Goal: Task Accomplishment & Management: Use online tool/utility

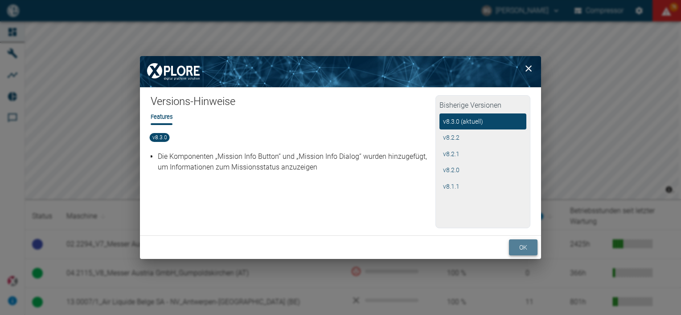
click at [519, 246] on button "ok" at bounding box center [523, 248] width 29 height 16
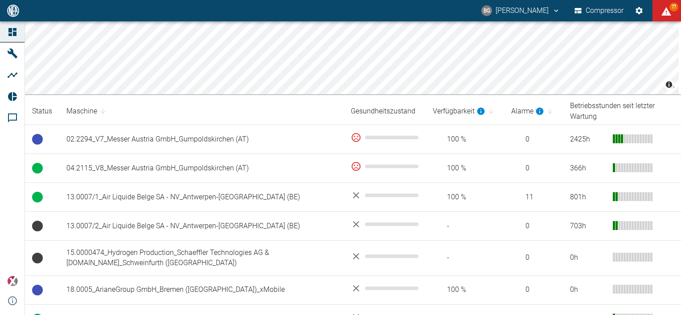
scroll to position [123, 0]
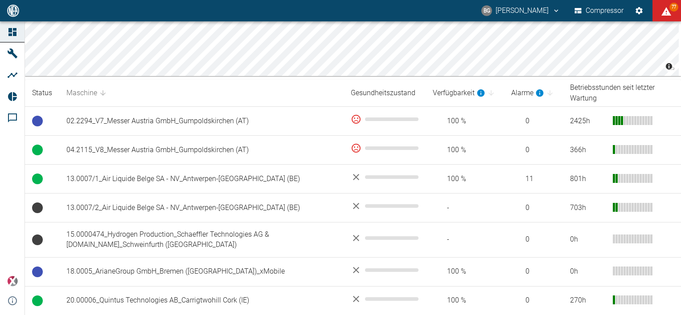
click at [105, 93] on icon at bounding box center [103, 93] width 8 height 8
click at [102, 93] on icon at bounding box center [102, 92] width 5 height 5
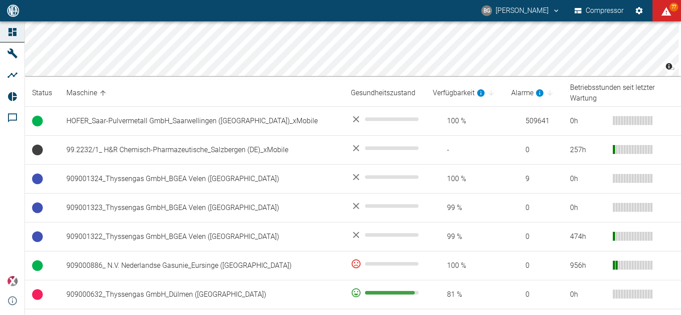
click at [102, 93] on icon at bounding box center [102, 92] width 5 height 5
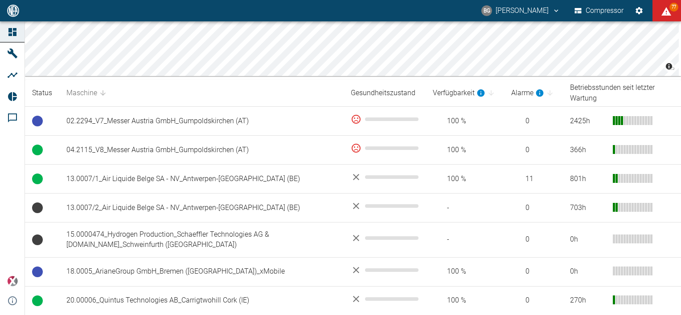
click at [102, 93] on icon at bounding box center [102, 92] width 5 height 5
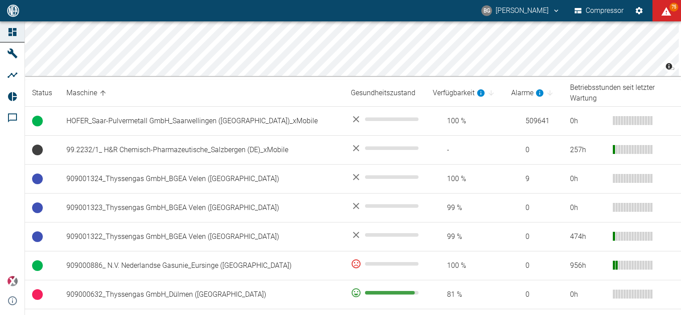
click at [102, 93] on icon at bounding box center [102, 92] width 5 height 5
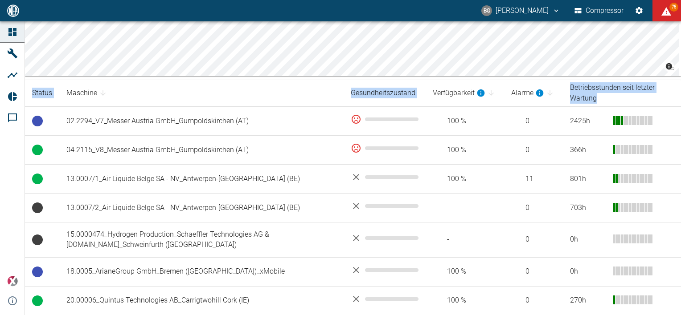
drag, startPoint x: 677, startPoint y: 102, endPoint x: 678, endPoint y: 134, distance: 32.5
click at [678, 134] on main "© Carto © OpenStreetMap contributors Status Maschine Gesundheitszustand Verfügb…" at bounding box center [340, 168] width 681 height 294
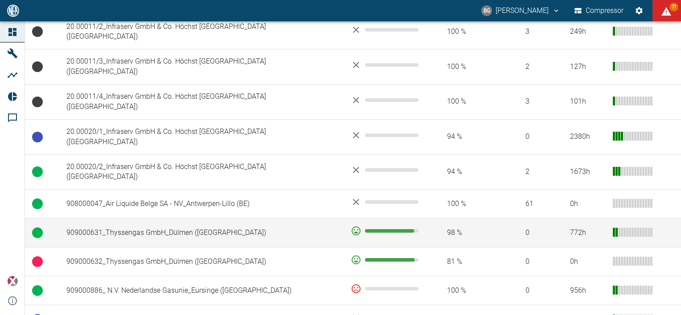
scroll to position [467, 0]
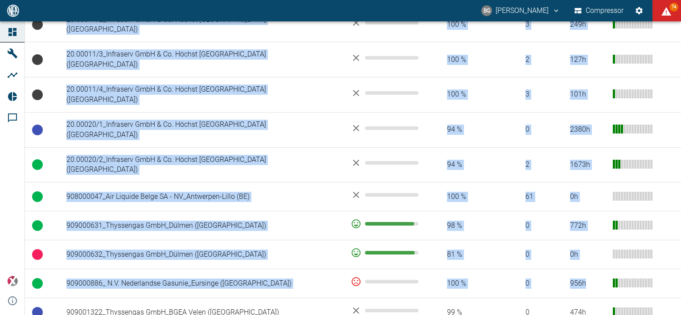
drag, startPoint x: 680, startPoint y: 219, endPoint x: 679, endPoint y: 249, distance: 29.4
click at [679, 249] on main "© Carto © OpenStreetMap contributors Status Maschine Gesundheitszustand Verfügb…" at bounding box center [340, 168] width 681 height 294
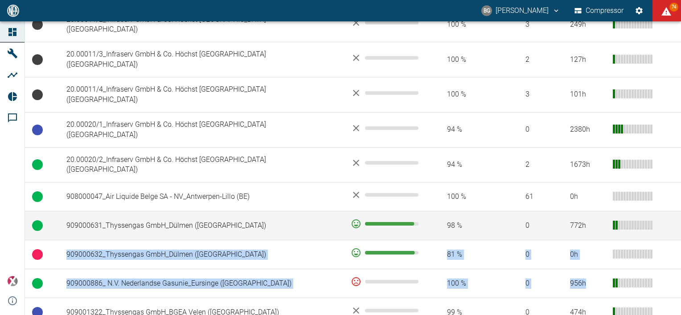
drag, startPoint x: 679, startPoint y: 249, endPoint x: 676, endPoint y: 184, distance: 64.2
click at [676, 184] on tbody "02.2294_V7_Messer Austria GmbH_Gumpoldskirchen (AT) 100 % 0 2425 h 04.2115_V8_M…" at bounding box center [353, 103] width 656 height 680
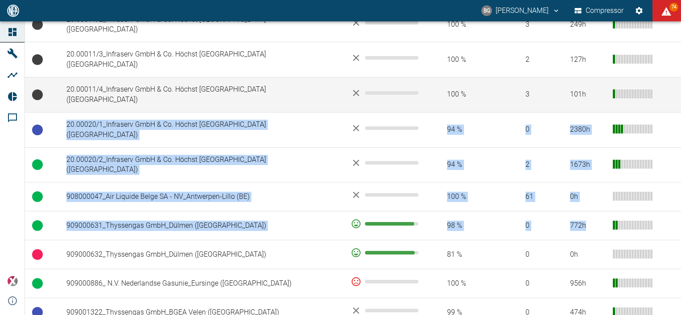
drag, startPoint x: 676, startPoint y: 184, endPoint x: 672, endPoint y: 83, distance: 101.2
click at [672, 83] on tbody "02.2294_V7_Messer Austria GmbH_Gumpoldskirchen (AT) 100 % 0 2425 h 04.2115_V8_M…" at bounding box center [353, 103] width 656 height 680
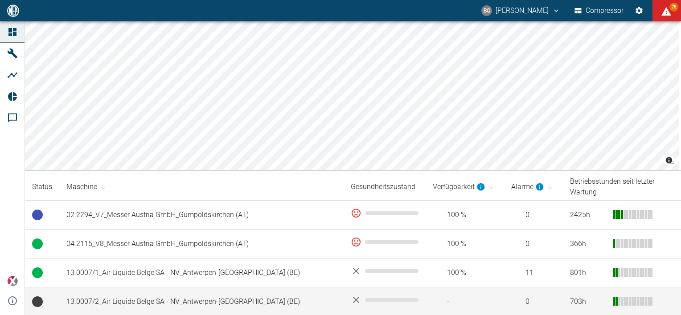
scroll to position [29, 0]
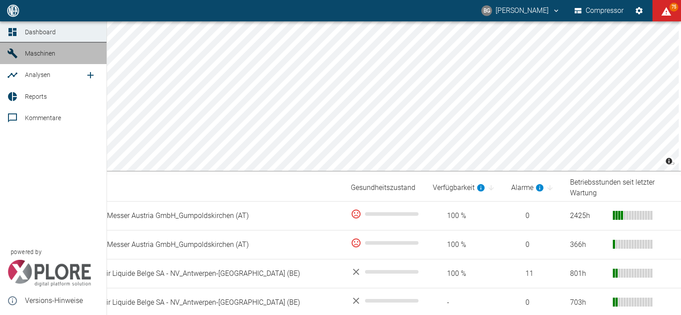
click at [37, 50] on span "Maschinen" at bounding box center [40, 53] width 30 height 7
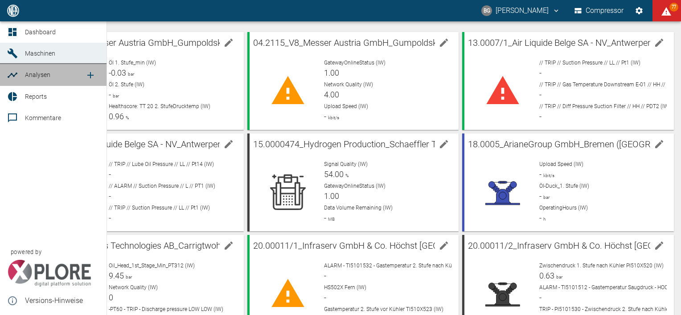
click at [25, 80] on span "Analysen" at bounding box center [55, 74] width 60 height 11
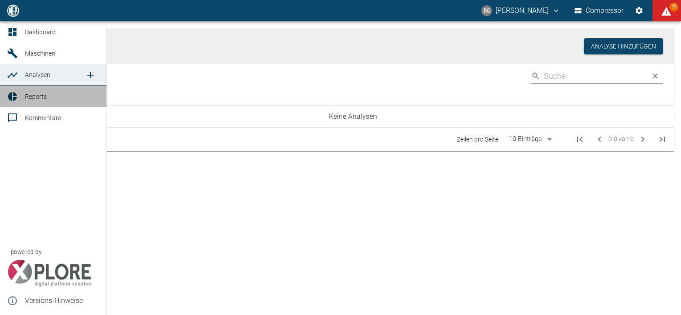
click at [31, 97] on span "Reports" at bounding box center [36, 96] width 22 height 7
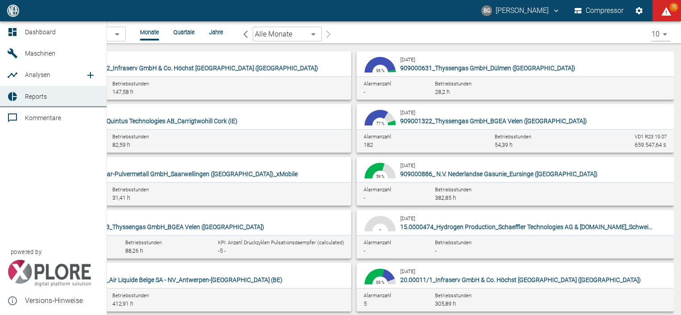
click at [43, 36] on span "Dashboard" at bounding box center [40, 32] width 31 height 7
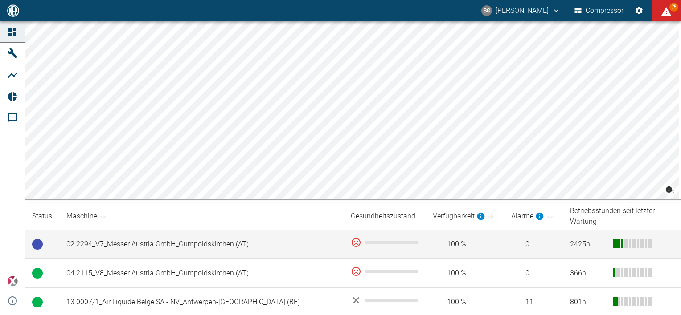
click at [117, 240] on td "02.2294_V7_Messer Austria GmbH_Gumpoldskirchen (AT)" at bounding box center [201, 244] width 284 height 29
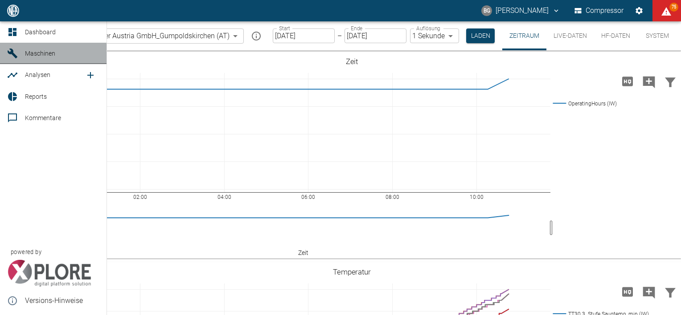
click at [16, 51] on icon at bounding box center [12, 53] width 11 height 11
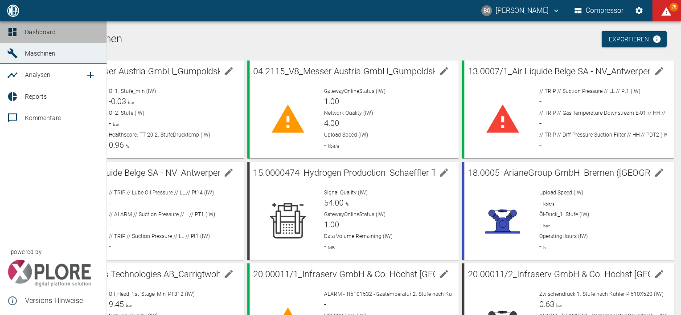
click at [41, 28] on span "Dashboard" at bounding box center [62, 32] width 74 height 11
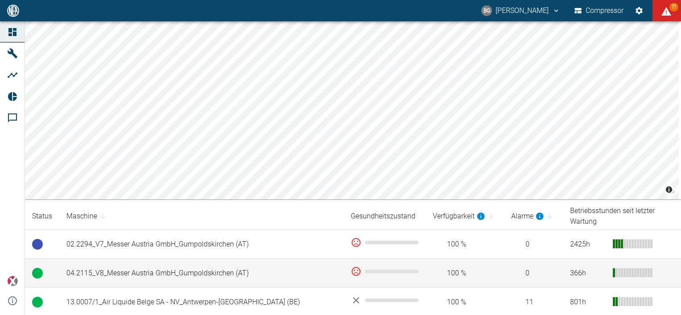
click at [202, 273] on td "04.2115_V8_Messer Austria GmbH_Gumpoldskirchen (AT)" at bounding box center [201, 273] width 284 height 29
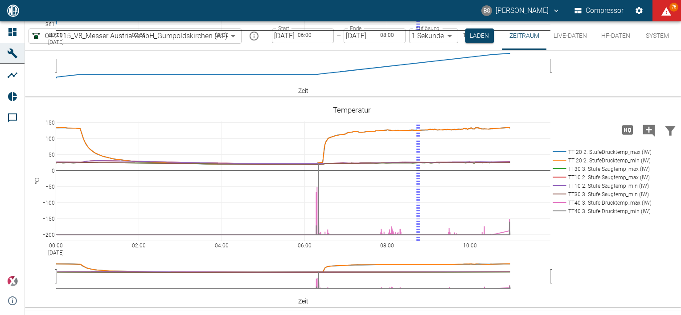
scroll to position [163, 0]
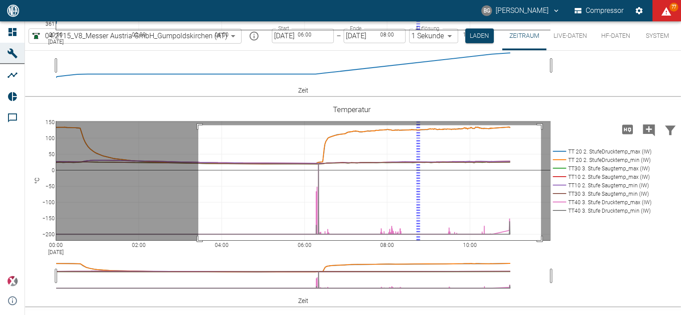
drag, startPoint x: 198, startPoint y: 125, endPoint x: 541, endPoint y: 243, distance: 362.4
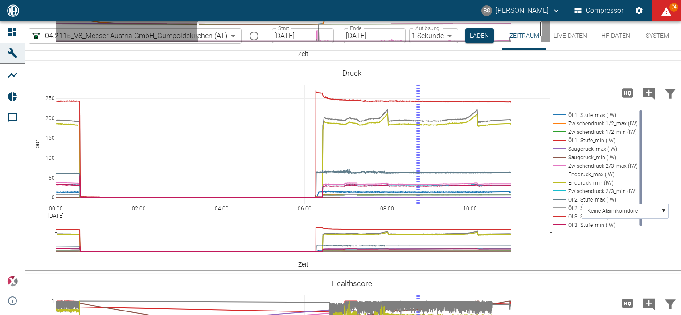
scroll to position [411, 0]
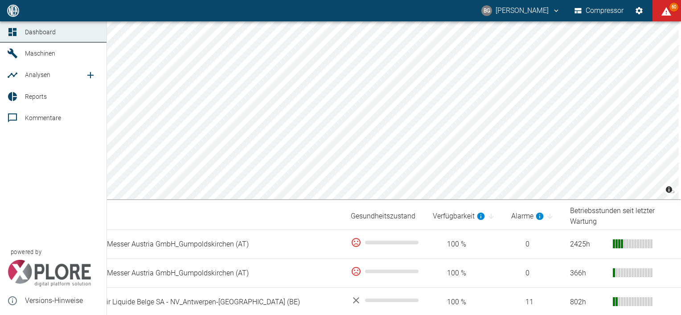
click at [35, 124] on link "Kommentare" at bounding box center [53, 117] width 106 height 21
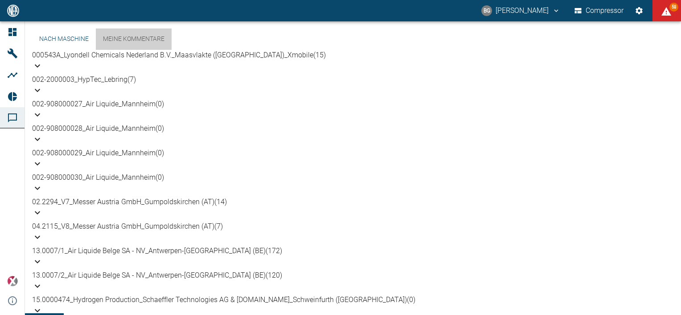
click at [148, 45] on link "Meine Kommentare" at bounding box center [134, 39] width 76 height 21
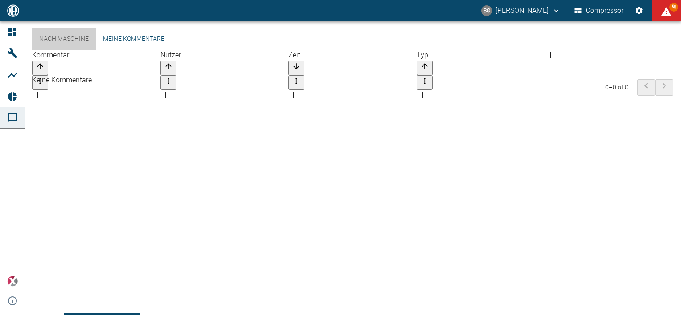
click at [70, 43] on link "Nach Maschine" at bounding box center [64, 39] width 64 height 21
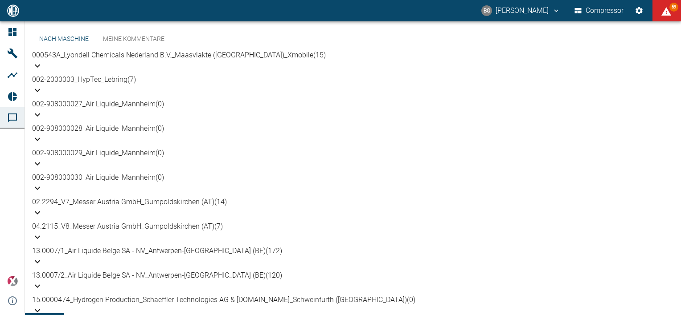
click at [40, 92] on icon at bounding box center [37, 90] width 5 height 3
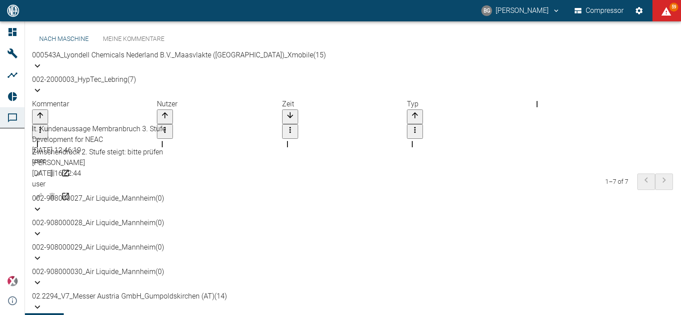
scroll to position [29, 0]
click at [654, 184] on div at bounding box center [655, 182] width 36 height 16
click at [125, 82] on p "002-2000003_HypTec_Lebring (7)" at bounding box center [352, 79] width 641 height 11
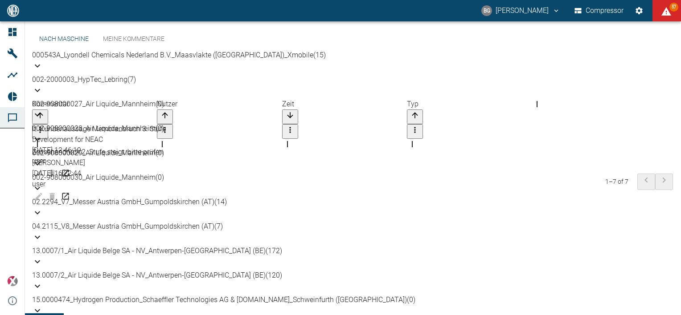
scroll to position [21, 0]
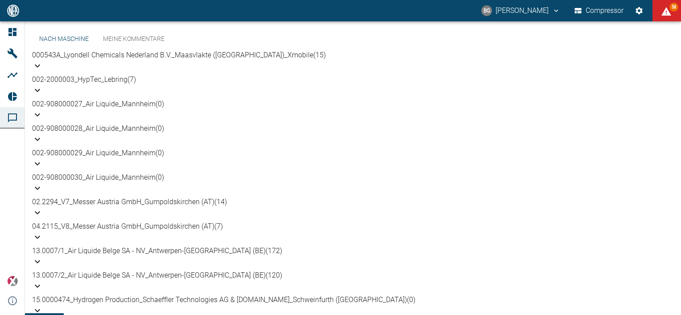
click at [116, 78] on p "002-2000003_HypTec_Lebring (7)" at bounding box center [352, 79] width 641 height 11
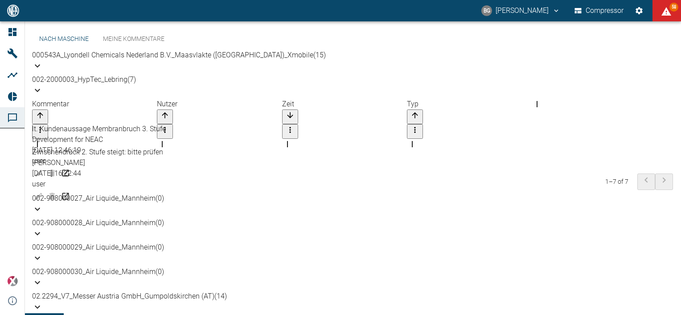
scroll to position [29, 0]
click at [656, 184] on div at bounding box center [655, 182] width 36 height 16
click at [637, 182] on div at bounding box center [655, 182] width 36 height 16
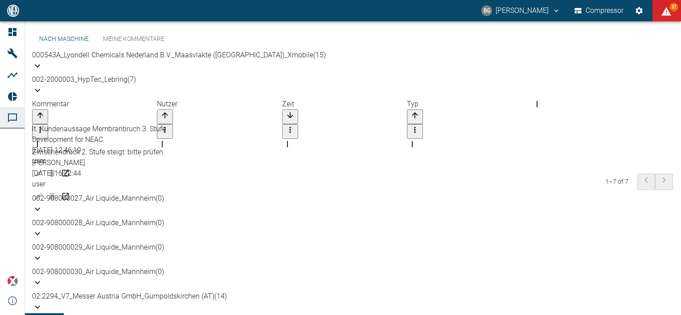
click at [143, 158] on div "Zwischendruck 2. Stufe steigt: bitte prüfen" at bounding box center [344, 152] width 624 height 11
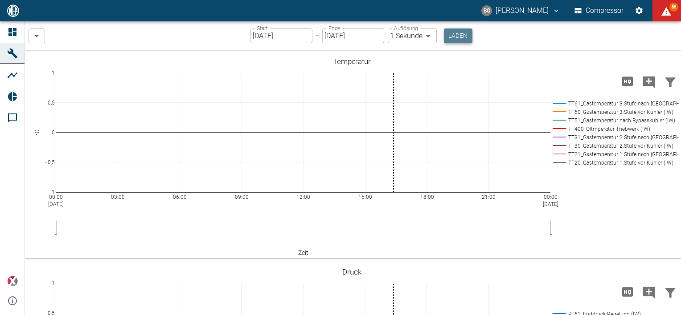
click at [454, 34] on button "Laden" at bounding box center [458, 36] width 29 height 15
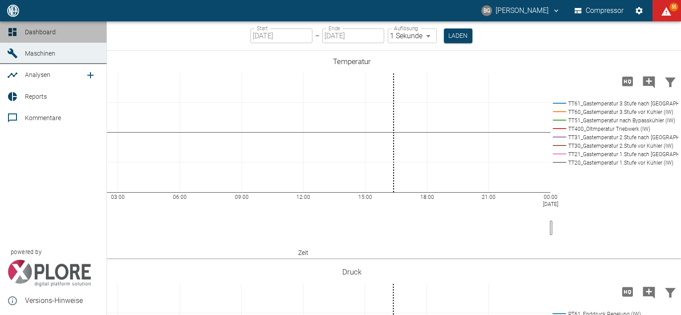
click at [12, 33] on icon at bounding box center [12, 32] width 11 height 11
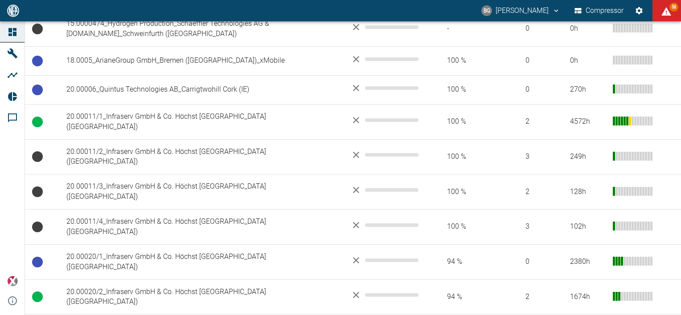
scroll to position [325, 0]
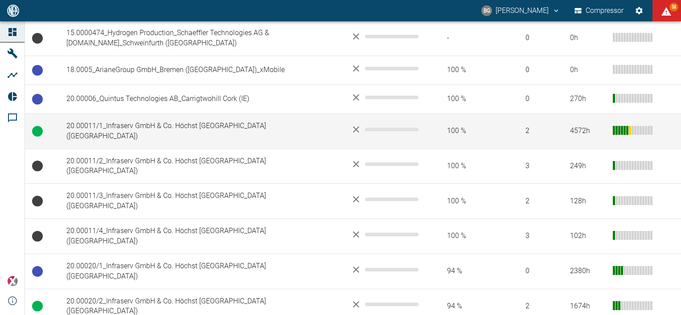
click at [233, 130] on td "20.00011/1_Infraserv GmbH & Co. Höchst [GEOGRAPHIC_DATA] ([GEOGRAPHIC_DATA])" at bounding box center [201, 131] width 284 height 35
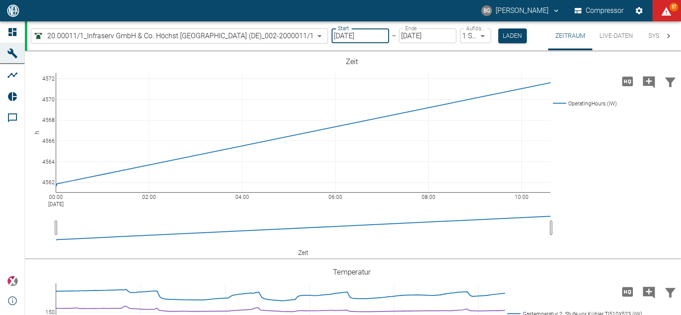
click at [359, 36] on input "[DATE]" at bounding box center [359, 36] width 57 height 15
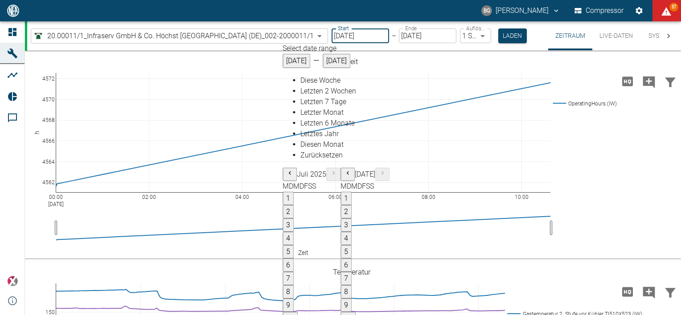
click at [375, 168] on div "[DATE]" at bounding box center [364, 174] width 49 height 13
click at [286, 170] on icon "Previous month" at bounding box center [289, 173] width 7 height 7
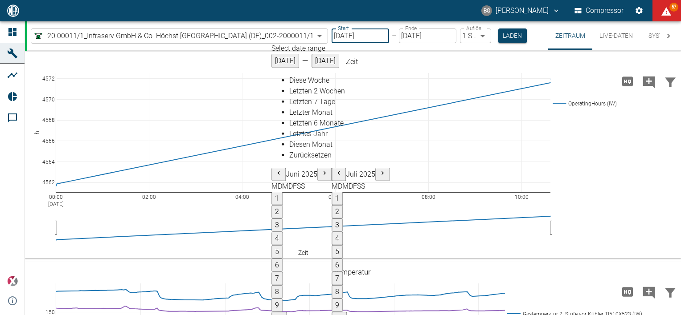
click at [275, 170] on icon "Previous month" at bounding box center [278, 173] width 7 height 7
click at [274, 170] on icon "Previous month" at bounding box center [277, 173] width 7 height 7
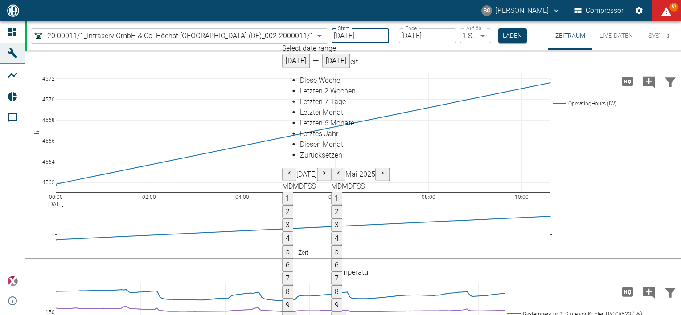
click at [286, 170] on icon "Previous month" at bounding box center [289, 173] width 7 height 7
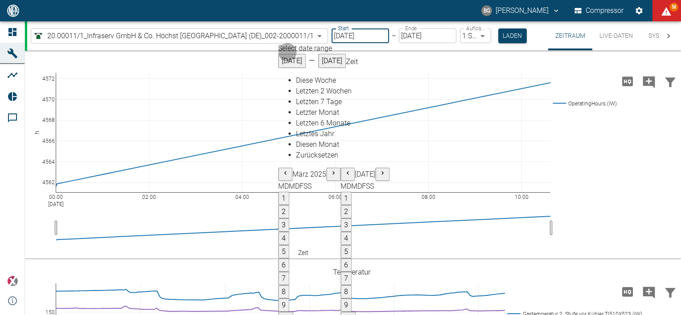
click at [282, 170] on icon "Previous month" at bounding box center [285, 173] width 7 height 7
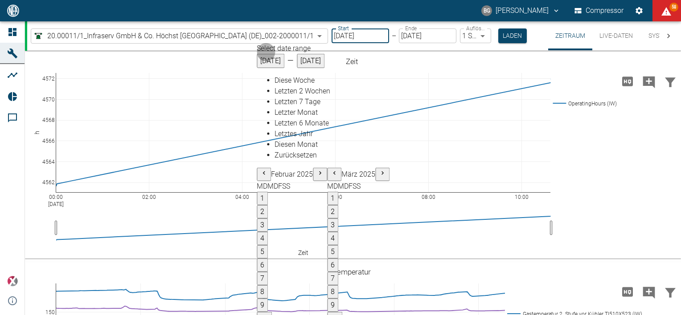
click at [260, 170] on icon "Previous month" at bounding box center [263, 173] width 7 height 7
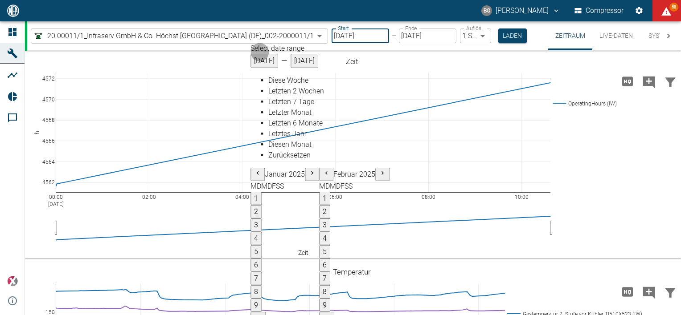
click at [254, 170] on icon "Previous month" at bounding box center [257, 173] width 7 height 7
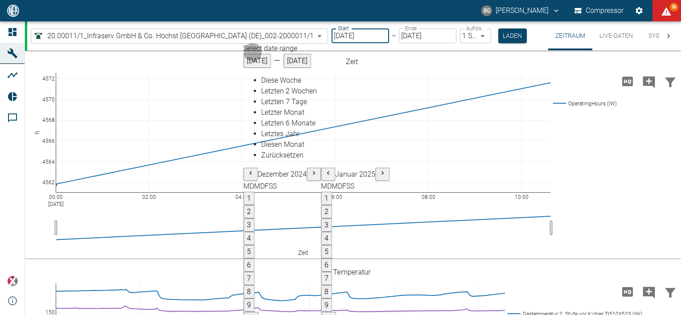
click at [247, 170] on icon "Previous month" at bounding box center [250, 173] width 7 height 7
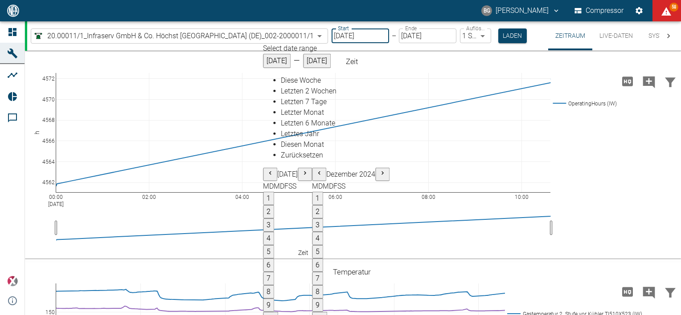
click at [263, 192] on button "1" at bounding box center [268, 198] width 11 height 13
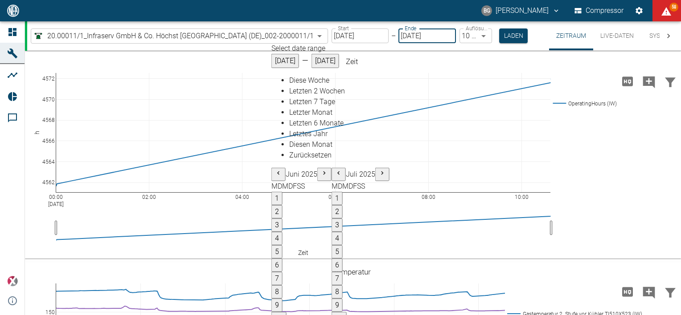
type input "[DATE]"
type input "10min"
click at [275, 170] on icon "Previous month" at bounding box center [278, 173] width 7 height 7
click at [274, 170] on icon "Previous month" at bounding box center [277, 173] width 7 height 7
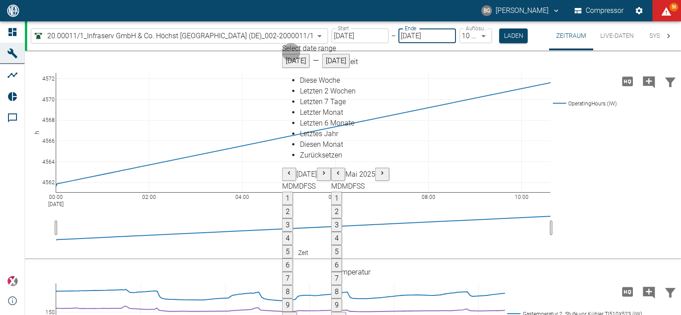
click at [286, 170] on icon "Previous month" at bounding box center [289, 173] width 7 height 7
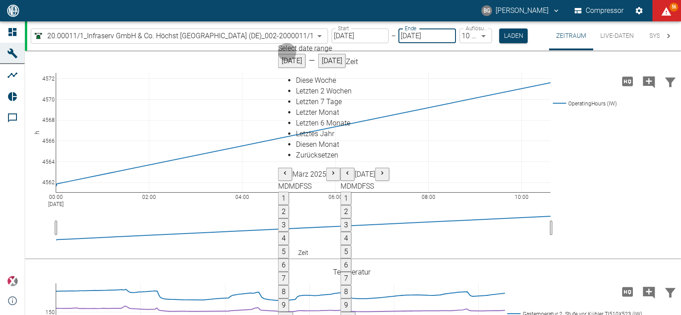
click at [282, 170] on icon "Previous month" at bounding box center [285, 173] width 7 height 7
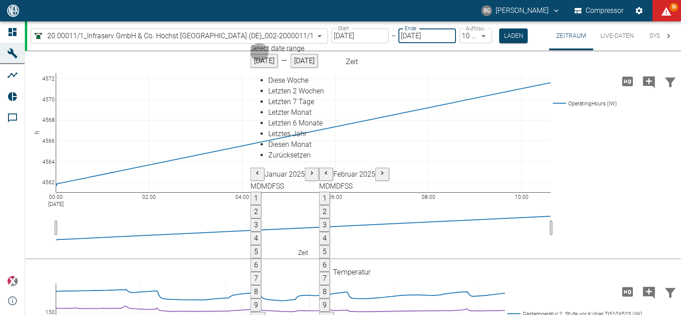
click at [254, 170] on icon "Previous month" at bounding box center [257, 173] width 7 height 7
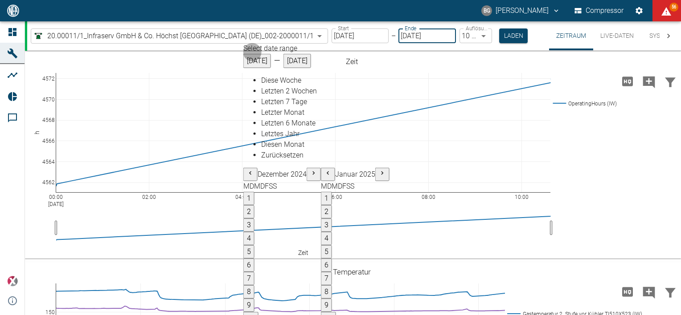
click at [247, 170] on icon "Previous month" at bounding box center [250, 173] width 7 height 7
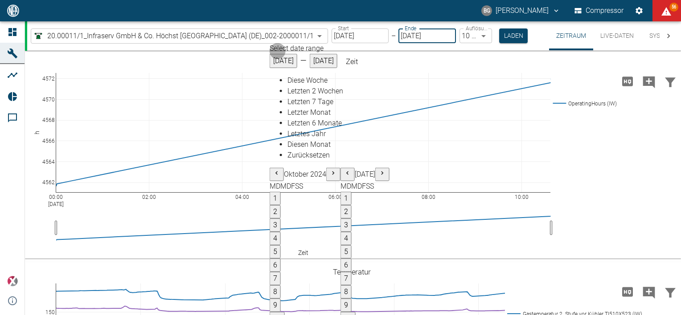
click at [340, 272] on button "7" at bounding box center [345, 278] width 11 height 13
type input "[DATE]"
type input "2min"
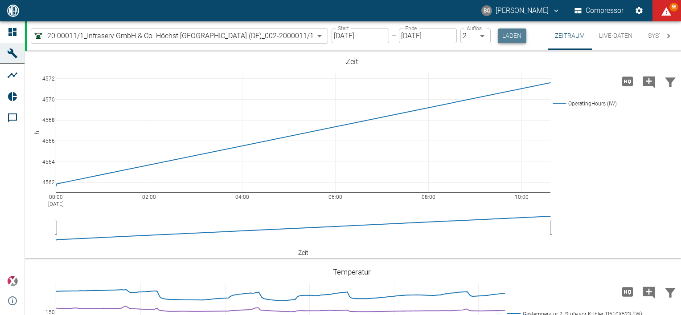
click at [515, 39] on button "Laden" at bounding box center [512, 36] width 29 height 15
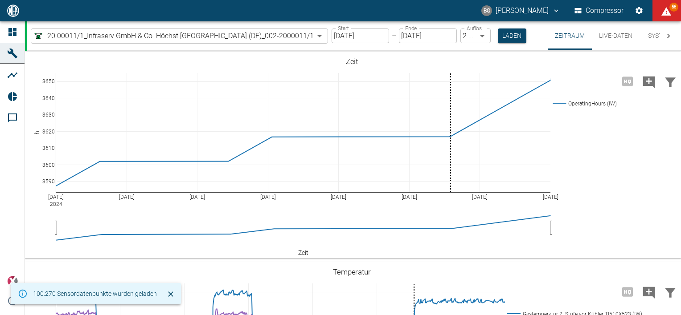
drag, startPoint x: 678, startPoint y: 91, endPoint x: 680, endPoint y: 98, distance: 7.8
click at [680, 98] on div "Zeitraum Live-Daten System 20.00011/1_Infraserv GmbH & Co. Höchst [GEOGRAPHIC_D…" at bounding box center [353, 168] width 656 height 294
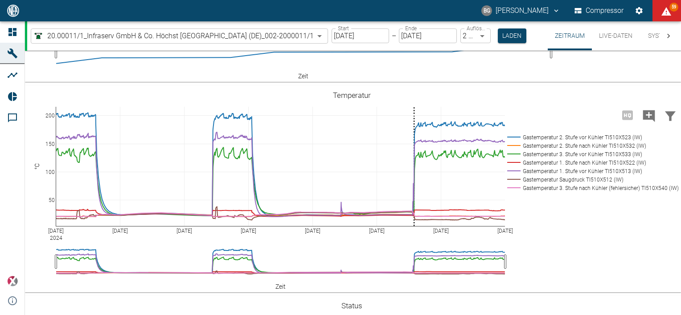
scroll to position [175, 0]
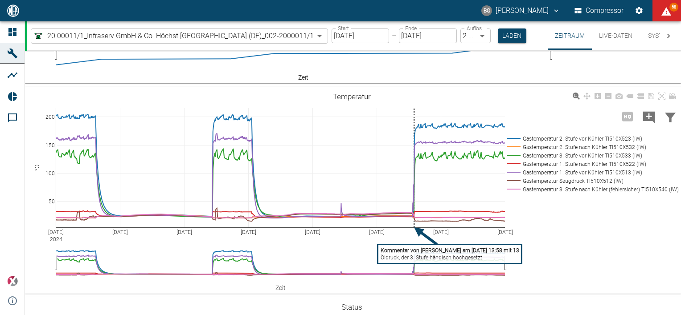
click at [634, 229] on div "[DATE] Nov [DATE] [DATE] [DATE] [DATE] [DATE] 7 [DATE] 100 150 200 Gastemperatu…" at bounding box center [351, 190] width 653 height 200
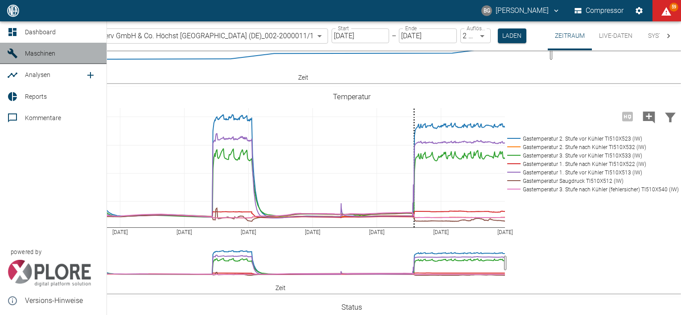
click at [36, 53] on span "Maschinen" at bounding box center [40, 53] width 30 height 7
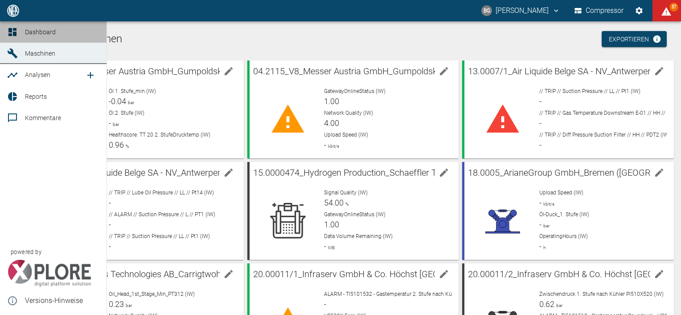
click at [36, 33] on span "Dashboard" at bounding box center [40, 32] width 31 height 7
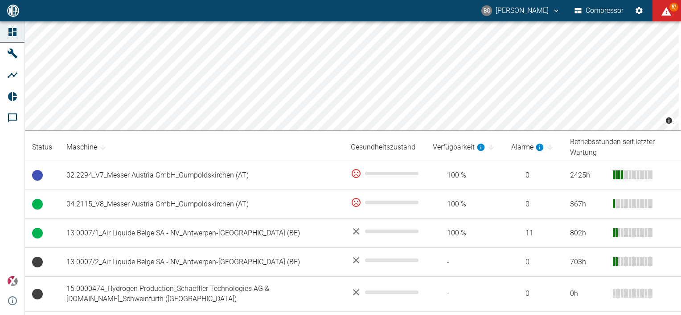
scroll to position [69, 0]
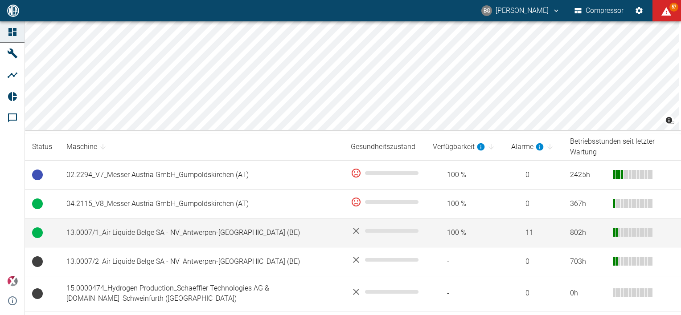
click at [116, 232] on td "13.0007/1_Air Liquide Belge SA - NV_Antwerpen-[GEOGRAPHIC_DATA] (BE)" at bounding box center [201, 233] width 284 height 29
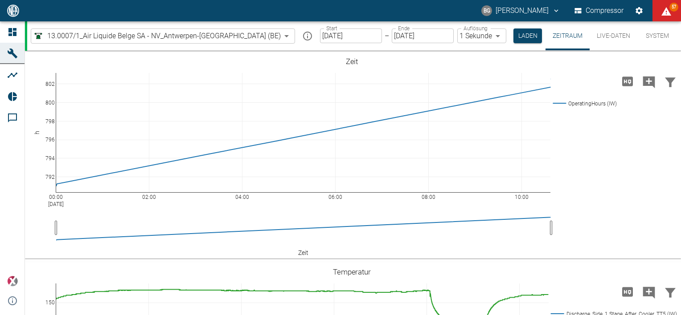
drag, startPoint x: 677, startPoint y: 106, endPoint x: 681, endPoint y: 117, distance: 11.6
click at [680, 117] on html "BG [PERSON_NAME] Compressor 57 Dashboard Maschinen Analysen Reports Kommentare …" at bounding box center [340, 157] width 681 height 315
drag, startPoint x: 677, startPoint y: 107, endPoint x: 679, endPoint y: 115, distance: 7.7
click at [679, 115] on div "Zeitraum Live-Daten System 13.0007/1_Air Liquide Belge SA - [GEOGRAPHIC_DATA]-[…" at bounding box center [353, 168] width 656 height 294
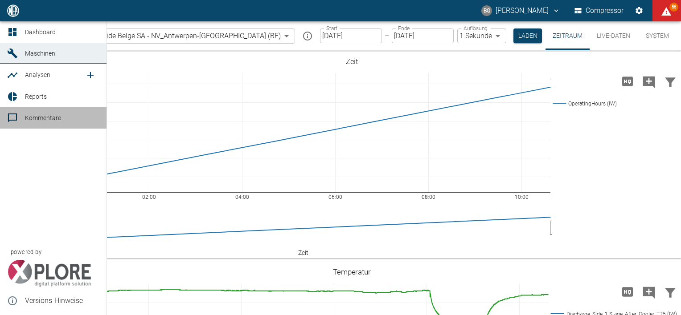
click at [41, 120] on span "Kommentare" at bounding box center [43, 117] width 36 height 7
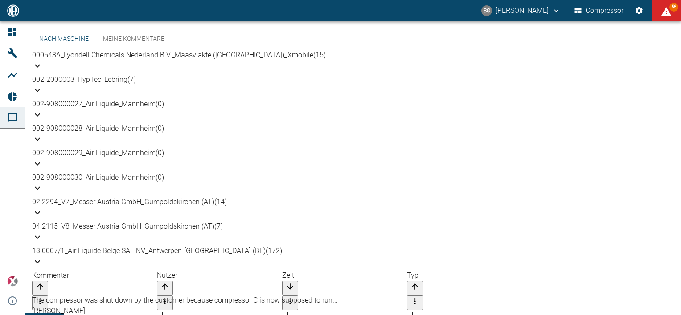
scroll to position [126, 0]
click at [99, 295] on div "The compressor was shut down by the customer because compressor C is now suppos…" at bounding box center [344, 300] width 624 height 11
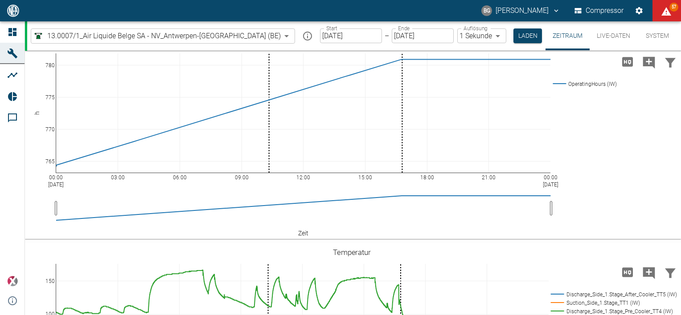
scroll to position [24, 0]
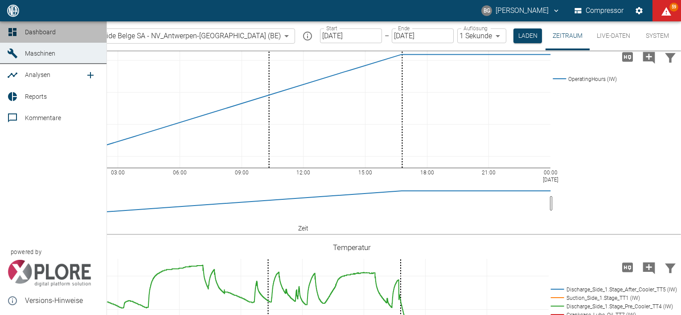
click at [11, 29] on icon at bounding box center [12, 32] width 8 height 8
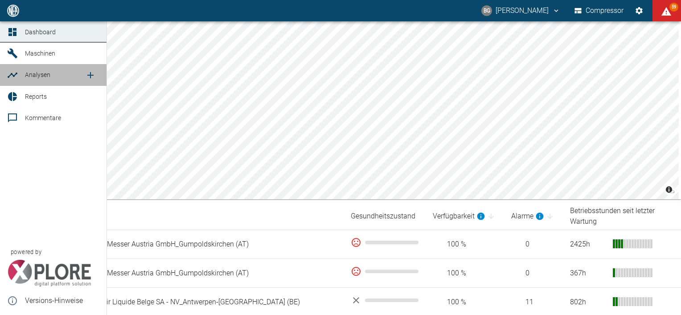
click at [39, 75] on span "Analysen" at bounding box center [37, 74] width 25 height 7
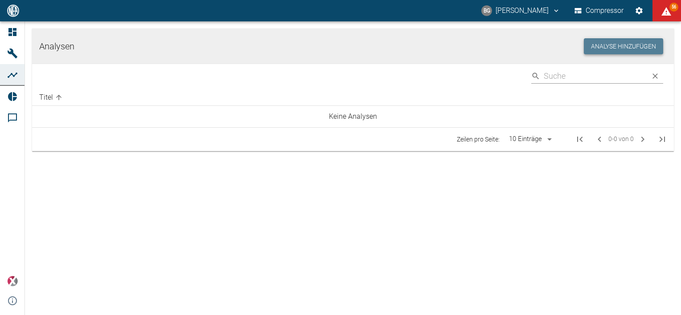
click at [608, 51] on button "Analyse hinzufügen" at bounding box center [622, 46] width 79 height 16
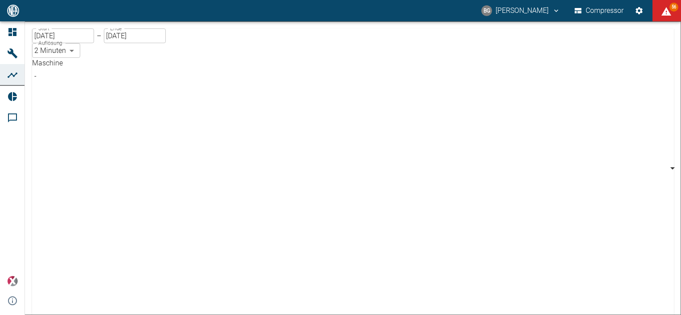
click at [141, 82] on body "BG [PERSON_NAME] Compressor 56 Dashboard Maschinen Analysen Reports Kommentare …" at bounding box center [340, 157] width 681 height 315
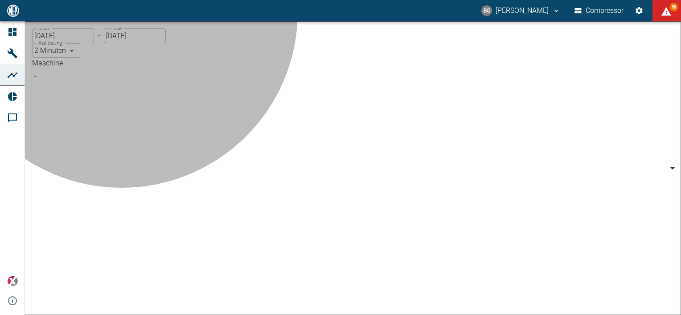
type input "259bb4d1-24a0-4d0a-9cdd-a1b37587fdca"
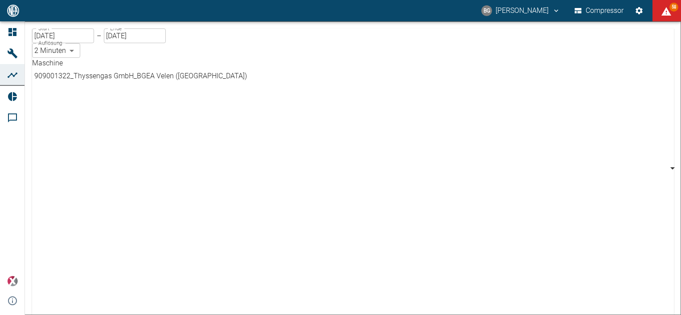
click at [141, 79] on body "BG [PERSON_NAME] Compressor 58 Dashboard Maschinen Analysen Reports Kommentare …" at bounding box center [340, 157] width 681 height 315
click at [140, 79] on body "BG [PERSON_NAME] Compressor 57 Dashboard Maschinen Analysen Reports Kommentare …" at bounding box center [340, 157] width 681 height 315
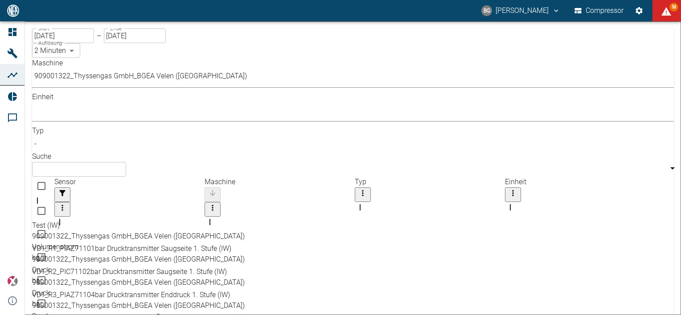
click at [141, 80] on body "BG [PERSON_NAME] Compressor 58 Dashboard Maschinen Analysen Reports Kommentare …" at bounding box center [340, 157] width 681 height 315
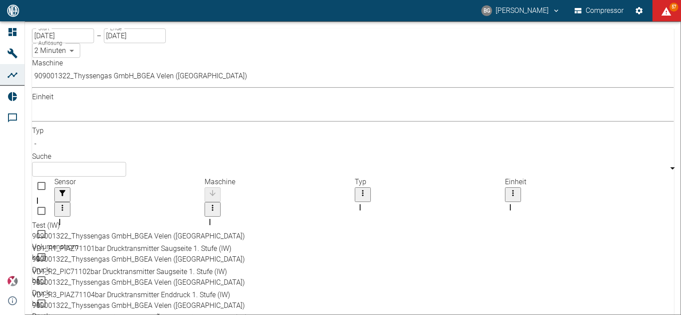
scroll to position [0, 0]
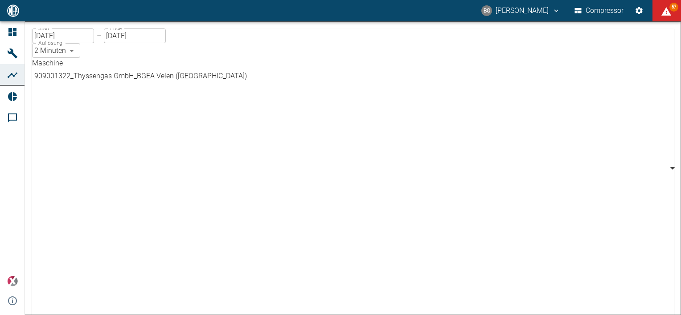
click at [139, 75] on body "BG [PERSON_NAME] Compressor 57 Dashboard Maschinen Analysen Reports Kommentare …" at bounding box center [340, 157] width 681 height 315
drag, startPoint x: 662, startPoint y: 126, endPoint x: 662, endPoint y: 135, distance: 8.5
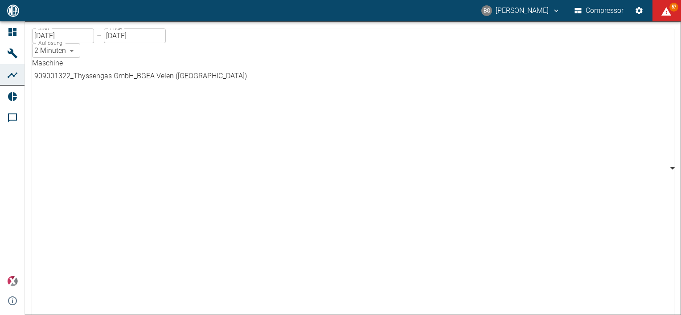
click at [146, 80] on body "BG [PERSON_NAME] Compressor 57 Dashboard Maschinen Analysen Reports Kommentare …" at bounding box center [340, 157] width 681 height 315
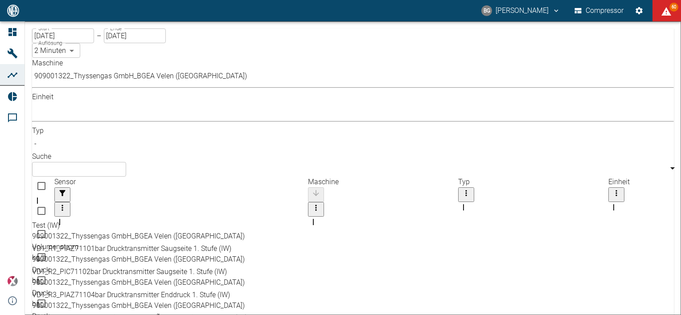
drag, startPoint x: 216, startPoint y: 109, endPoint x: 318, endPoint y: 105, distance: 103.0
click at [308, 217] on div "Sensor" at bounding box center [180, 229] width 253 height 25
drag, startPoint x: 664, startPoint y: 132, endPoint x: 661, endPoint y: 173, distance: 40.6
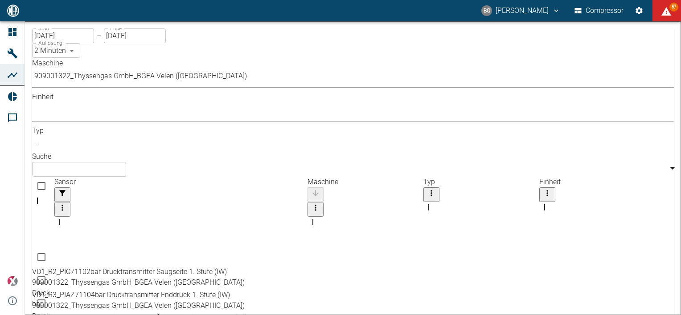
checkbox input "false"
checkbox input "true"
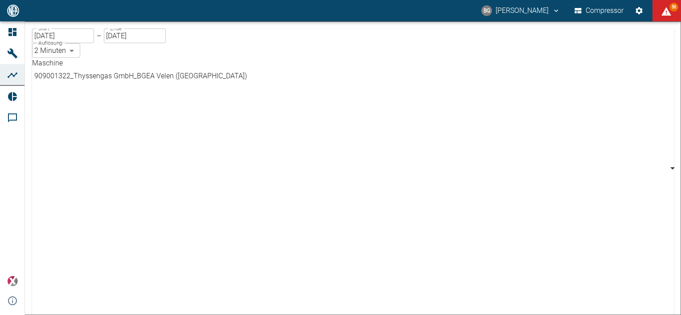
click at [143, 77] on body "BG [PERSON_NAME] Compressor 56 Dashboard Maschinen Analysen Reports Kommentare …" at bounding box center [340, 157] width 681 height 315
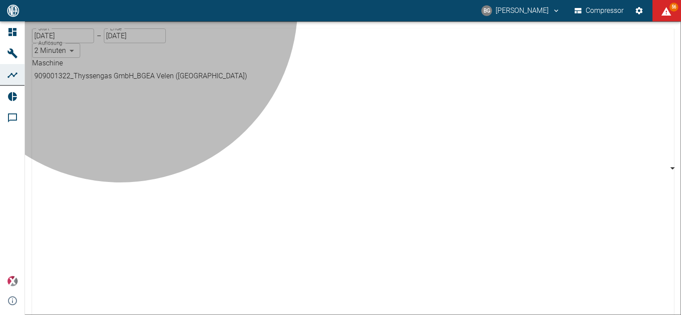
type input "d323cb37-0897-47d8-890e-65236b20deb2"
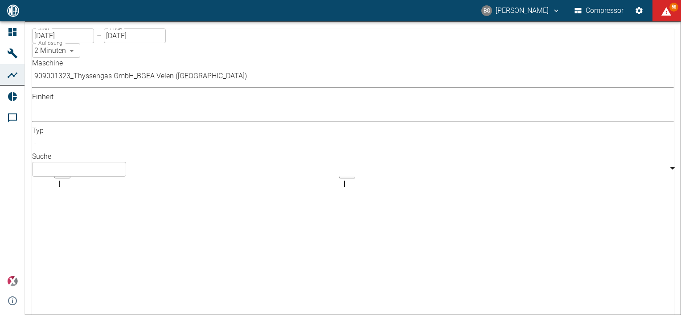
drag, startPoint x: 208, startPoint y: 108, endPoint x: 343, endPoint y: 125, distance: 135.6
checkbox input "true"
click at [143, 74] on body "BG [PERSON_NAME] Compressor 57 Dashboard Maschinen Analysen Reports Kommentare …" at bounding box center [340, 157] width 681 height 315
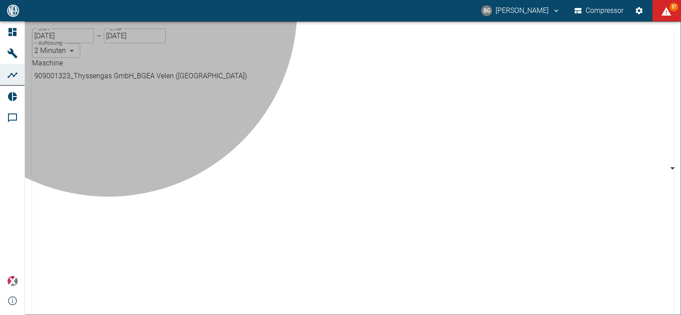
type input "844eaeab-9828-4312-bce0-6553bba898d4"
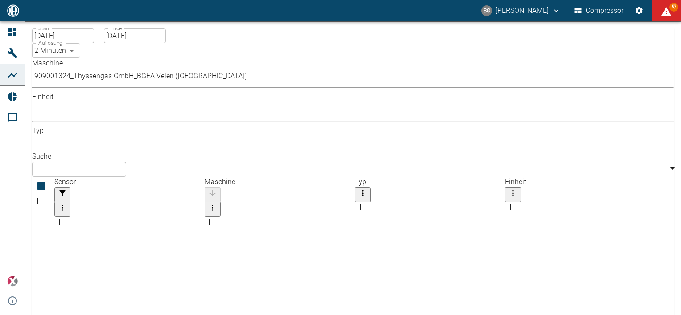
checkbox input "true"
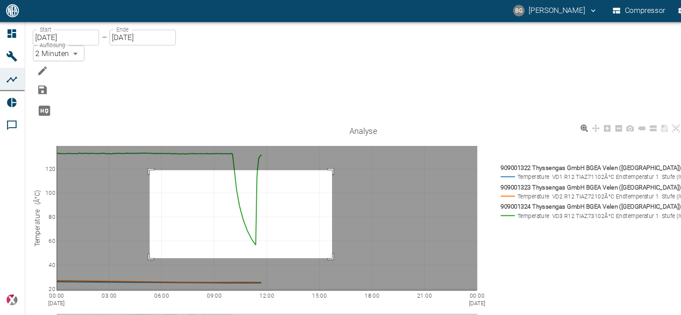
drag, startPoint x: 152, startPoint y: 107, endPoint x: 322, endPoint y: 191, distance: 189.8
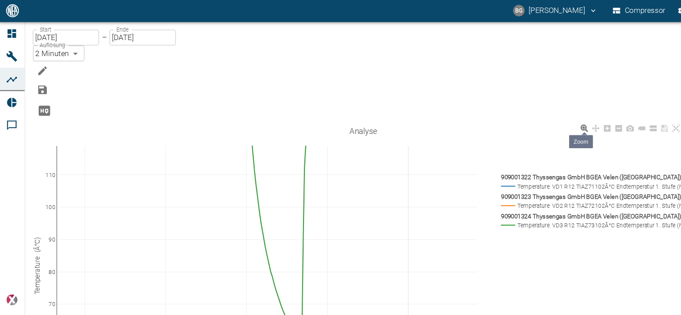
click at [551, 117] on icon at bounding box center [547, 120] width 7 height 7
click at [562, 117] on icon at bounding box center [558, 120] width 7 height 7
click at [583, 118] on icon at bounding box center [579, 121] width 6 height 6
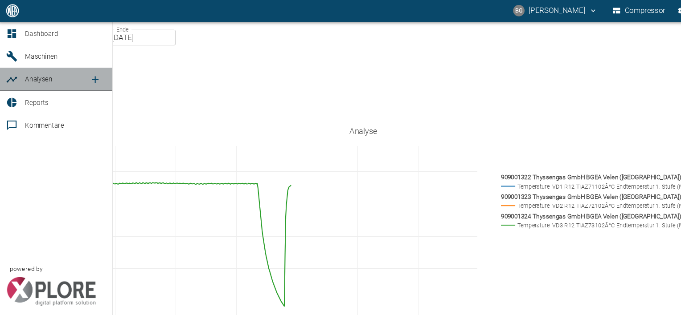
click at [9, 73] on icon at bounding box center [12, 75] width 11 height 11
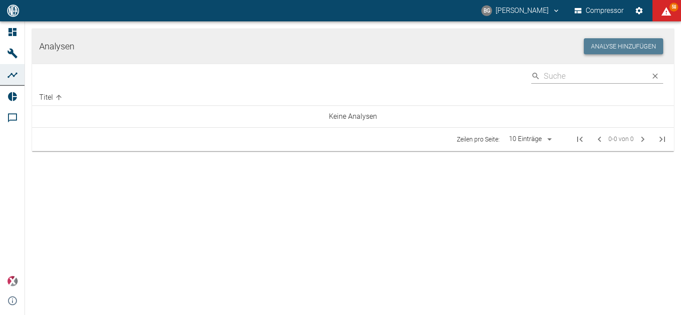
click at [607, 48] on button "Analyse hinzufügen" at bounding box center [622, 46] width 79 height 16
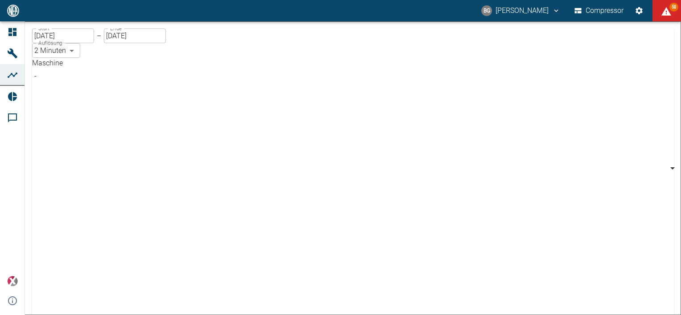
click at [142, 80] on body "BG [PERSON_NAME] Compressor 58 Dashboard Maschinen Analysen Reports Kommentare …" at bounding box center [340, 157] width 681 height 315
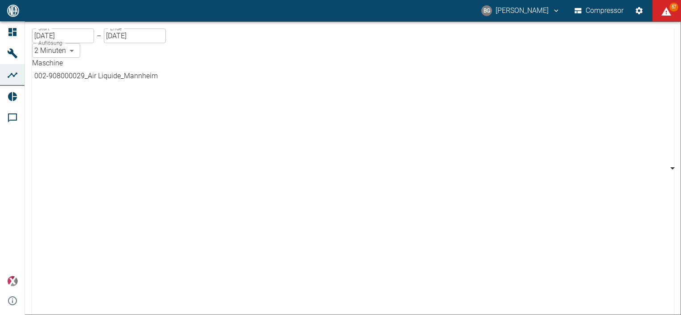
click at [144, 78] on body "BG [PERSON_NAME] Compressor 57 Dashboard Maschinen Analysen Reports Kommentare …" at bounding box center [340, 157] width 681 height 315
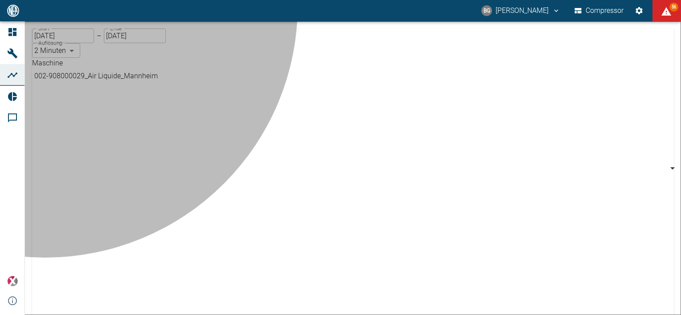
type input "259bb4d1-24a0-4d0a-9cdd-a1b37587fdca"
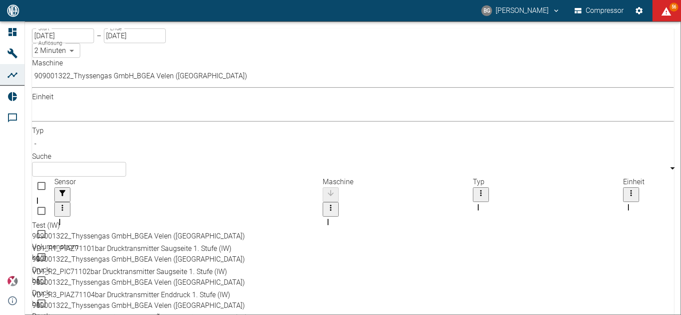
drag, startPoint x: 210, startPoint y: 110, endPoint x: 335, endPoint y: 112, distance: 125.2
click at [322, 217] on div "Sensor" at bounding box center [188, 229] width 268 height 25
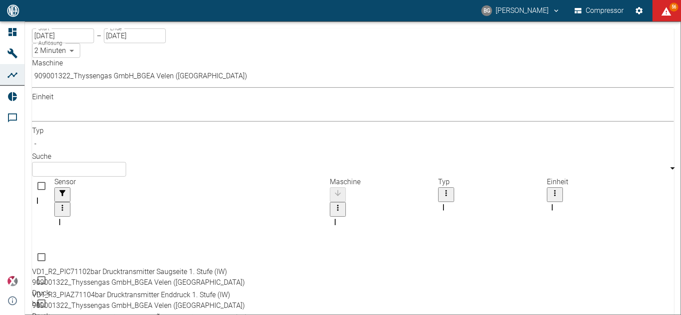
scroll to position [66, 0]
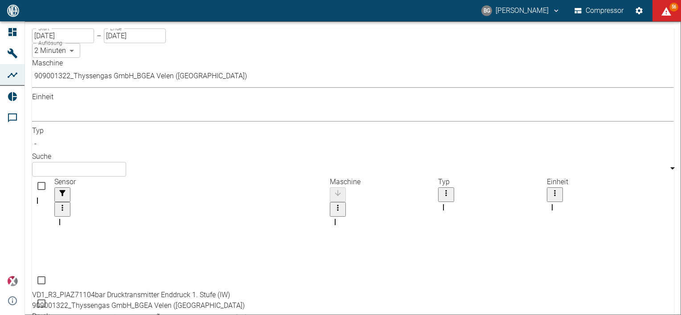
checkbox input "false"
checkbox input "true"
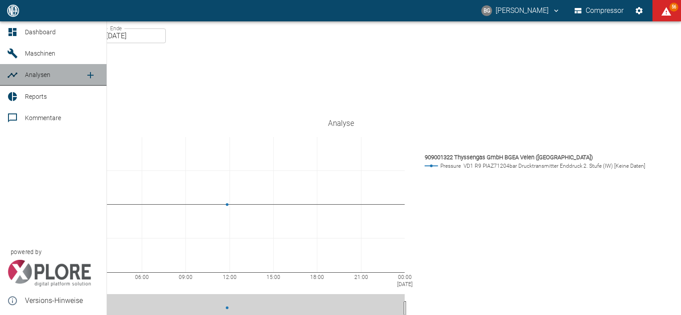
click at [35, 73] on span "Analysen" at bounding box center [37, 74] width 25 height 7
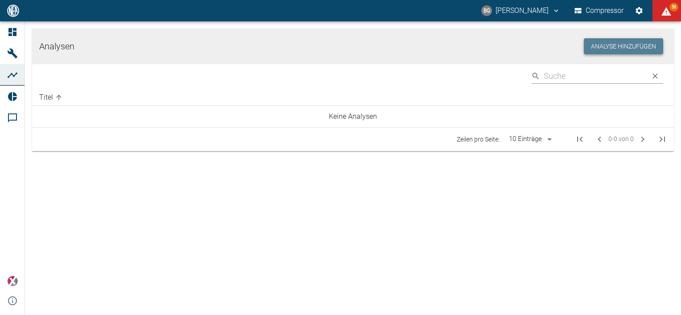
click at [590, 48] on button "Analyse hinzufügen" at bounding box center [622, 46] width 79 height 16
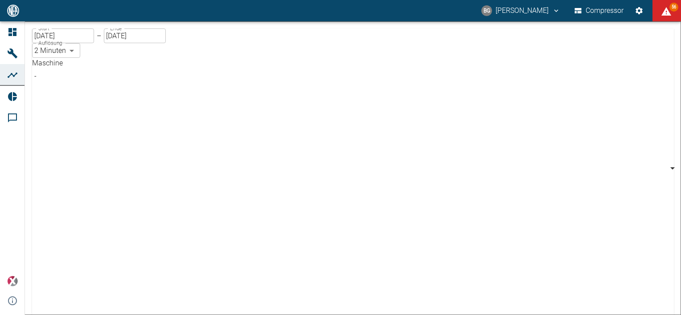
click at [144, 78] on body "BG [PERSON_NAME] Compressor 56 Dashboard Maschinen Analysen Reports Kommentare …" at bounding box center [340, 157] width 681 height 315
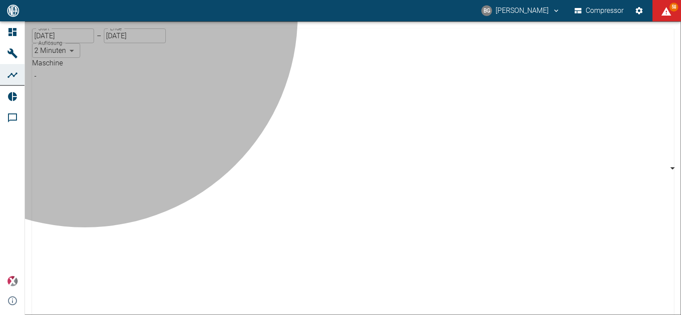
type input "259bb4d1-24a0-4d0a-9cdd-a1b37587fdca"
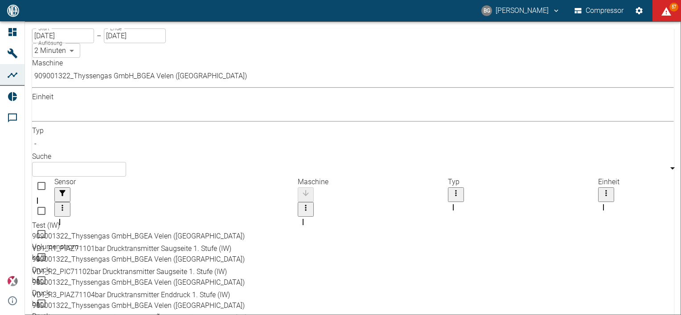
drag, startPoint x: 213, startPoint y: 106, endPoint x: 311, endPoint y: 111, distance: 98.6
click at [298, 217] on div "Sensor" at bounding box center [175, 229] width 243 height 25
drag, startPoint x: 664, startPoint y: 128, endPoint x: 661, endPoint y: 150, distance: 22.4
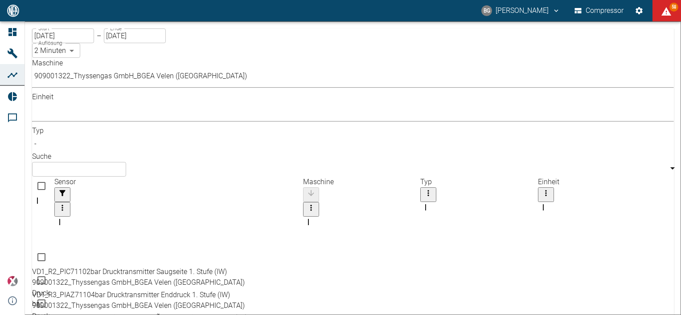
checkbox input "false"
checkbox input "true"
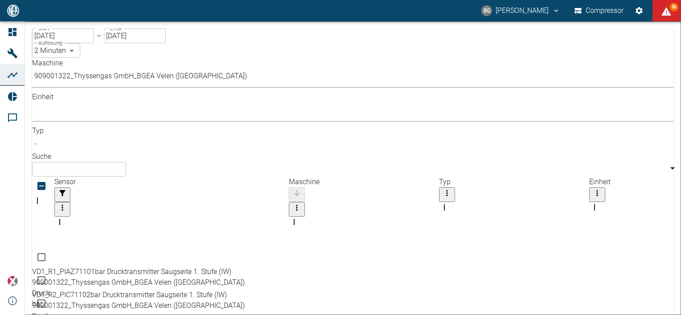
drag, startPoint x: 209, startPoint y: 107, endPoint x: 294, endPoint y: 102, distance: 84.3
click at [289, 217] on div "Sensor" at bounding box center [171, 229] width 234 height 25
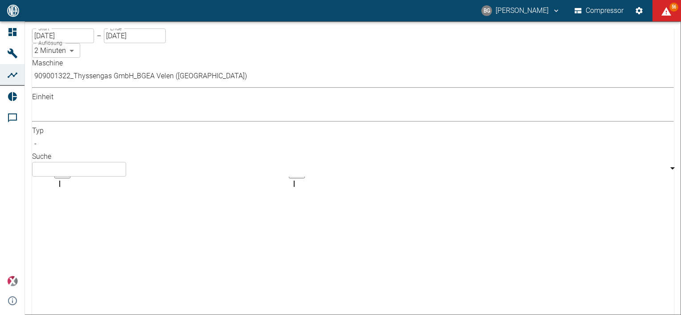
scroll to position [189, 0]
checkbox input "true"
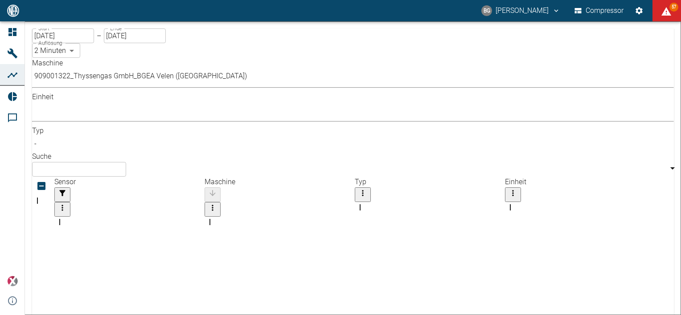
checkbox input "true"
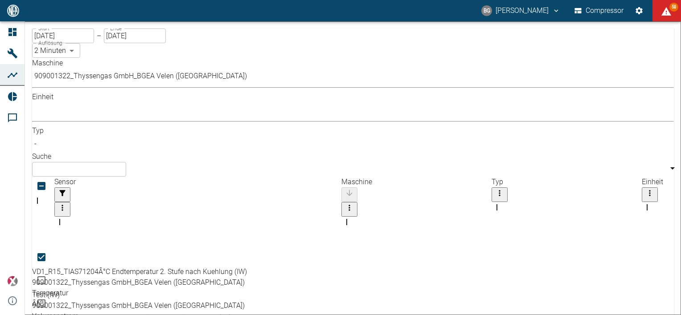
drag, startPoint x: 212, startPoint y: 105, endPoint x: 351, endPoint y: 106, distance: 139.0
click at [341, 217] on div "Sensor" at bounding box center [197, 229] width 287 height 25
checkbox input "true"
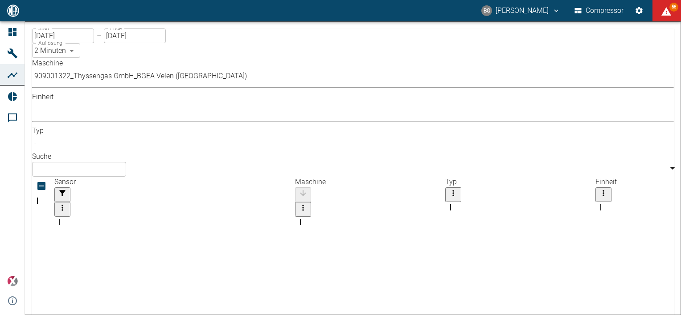
drag, startPoint x: 213, startPoint y: 107, endPoint x: 305, endPoint y: 120, distance: 92.2
checkbox input "true"
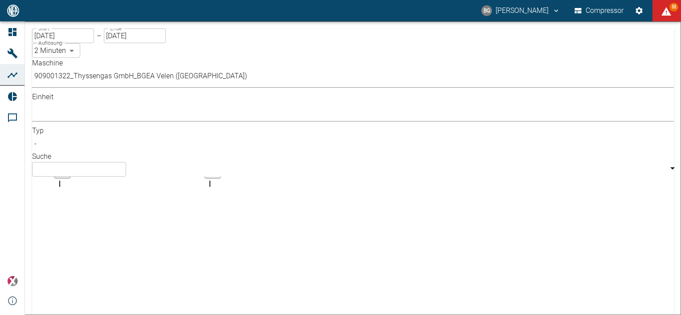
checkbox input "true"
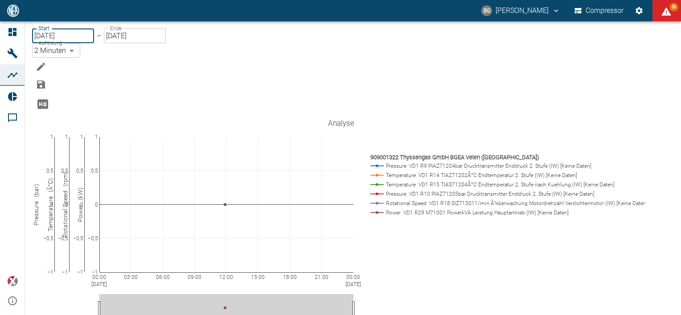
click at [66, 43] on input "[DATE]" at bounding box center [63, 36] width 62 height 15
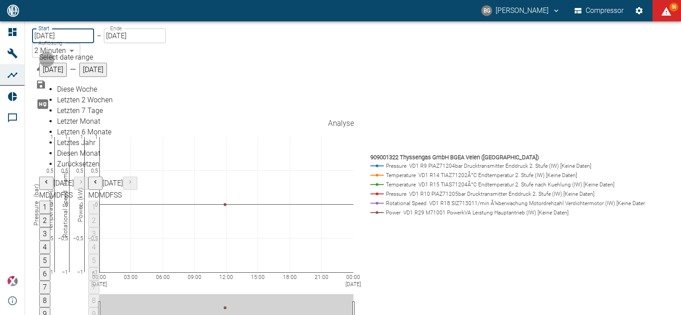
click at [50, 201] on button "1" at bounding box center [44, 207] width 11 height 13
type input "[DATE]"
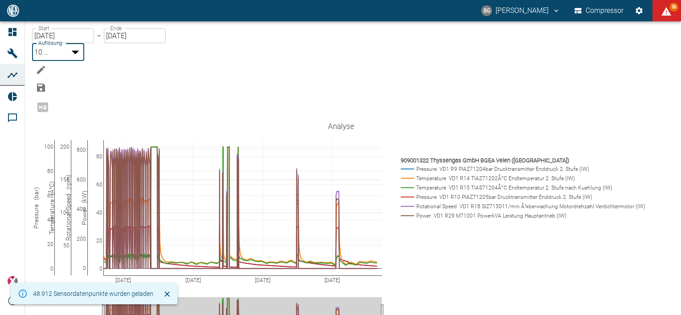
click at [196, 46] on body "BG [PERSON_NAME] Compressor 58 Dashboard Maschinen Analysen Reports Kommentare …" at bounding box center [340, 157] width 681 height 315
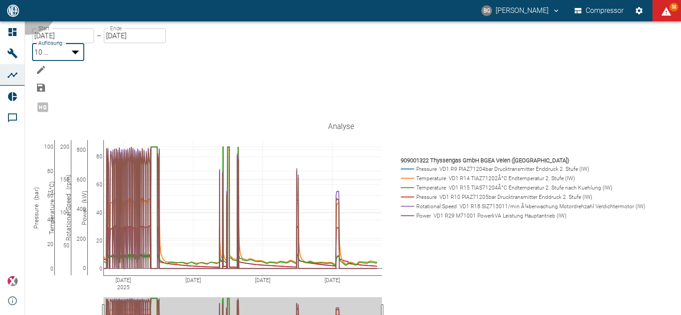
type input "2min"
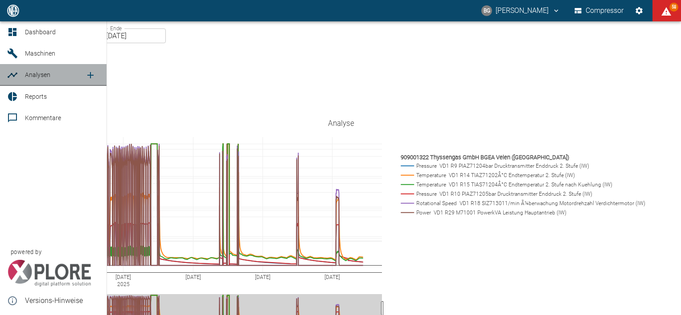
click at [31, 75] on span "Analysen" at bounding box center [37, 74] width 25 height 7
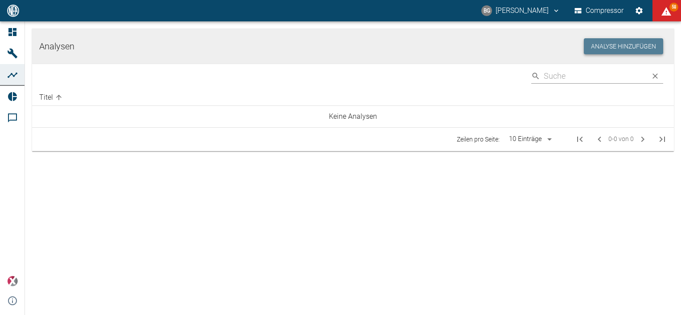
click at [607, 45] on button "Analyse hinzufügen" at bounding box center [622, 46] width 79 height 16
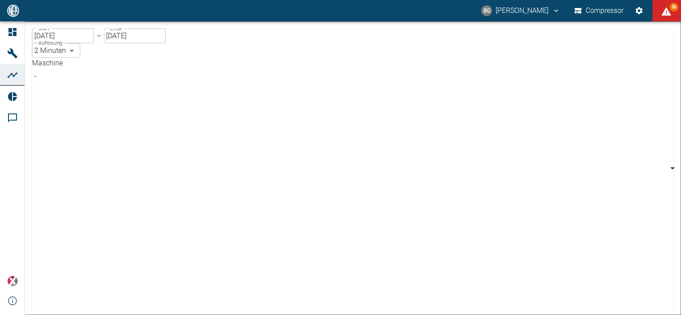
click at [134, 78] on body "BG [PERSON_NAME] Compressor 58 Dashboard Maschinen Analysen Reports Kommentare …" at bounding box center [340, 157] width 681 height 315
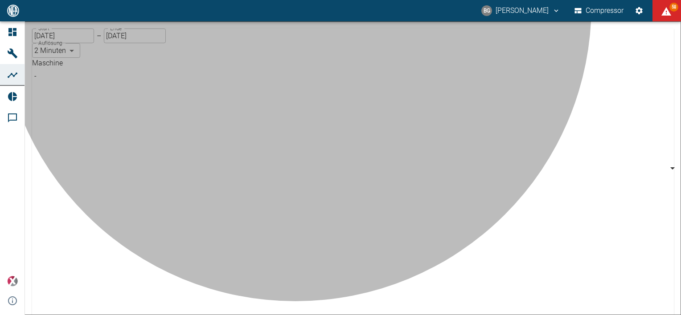
type input "b7c16f9e-285d-477f-a0e8-ff2dec89bd41"
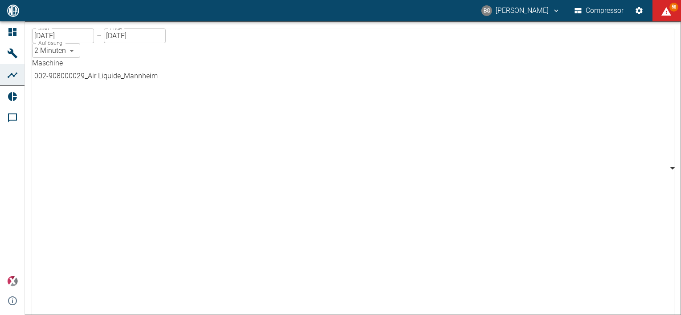
click at [145, 78] on body "BG [PERSON_NAME] Compressor 58 Dashboard Maschinen Analysen Reports Kommentare …" at bounding box center [340, 157] width 681 height 315
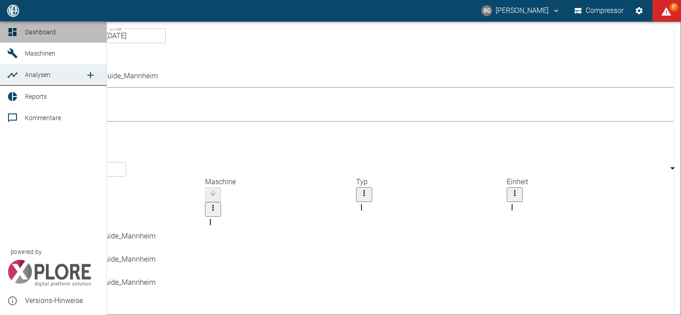
click at [25, 30] on span "Dashboard" at bounding box center [40, 32] width 31 height 7
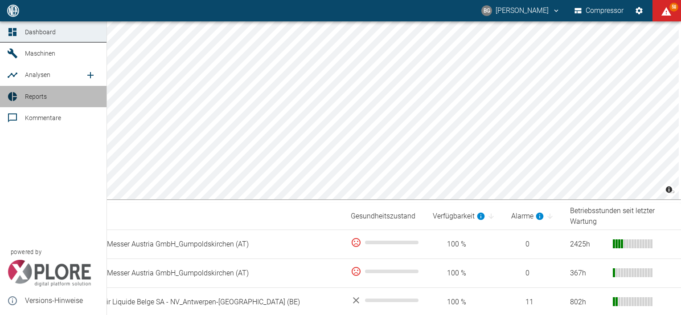
click at [41, 99] on span "Reports" at bounding box center [36, 96] width 22 height 7
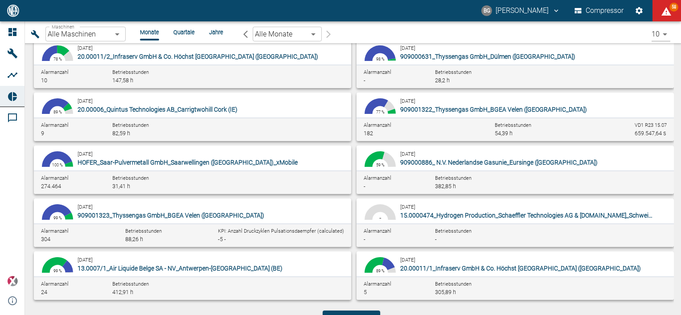
scroll to position [13, 0]
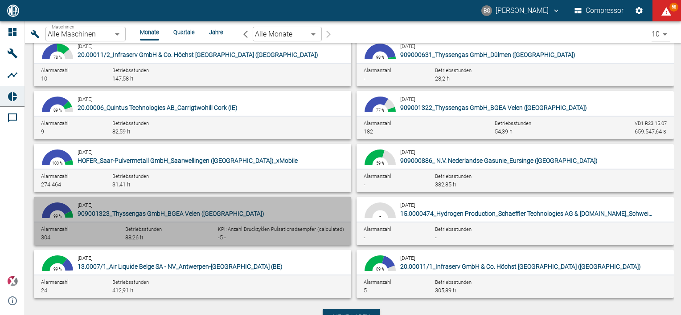
click at [128, 206] on div "[DATE] 909001323_Thyssengas GmbH_BGEA Velen ([GEOGRAPHIC_DATA])" at bounding box center [207, 209] width 258 height 18
type input "d323cb37-0897-47d8-890e-65236b20deb2"
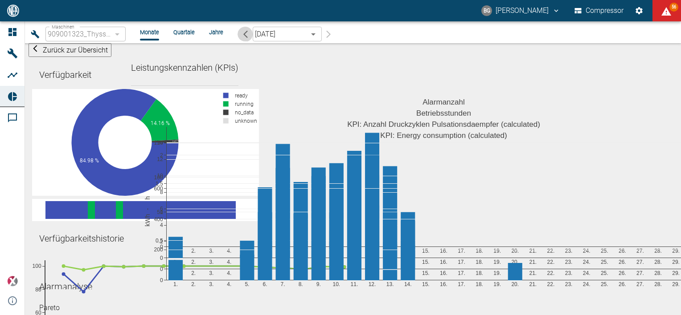
click at [245, 35] on icon "button" at bounding box center [245, 34] width 4 height 8
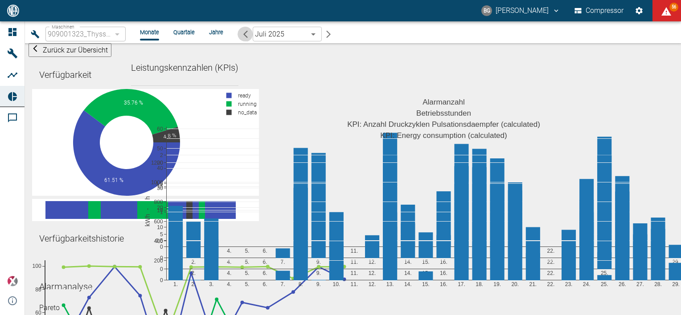
click at [245, 35] on icon "button" at bounding box center [245, 34] width 4 height 8
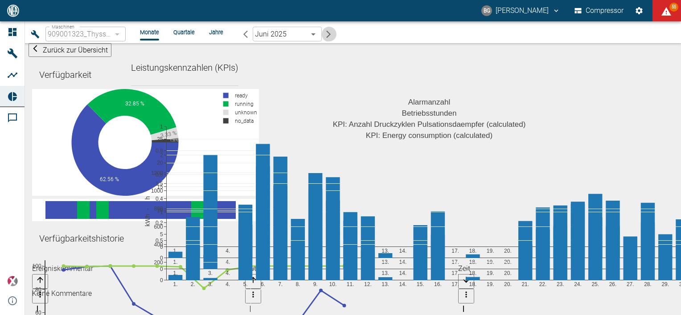
click at [330, 34] on icon "button" at bounding box center [328, 34] width 4 height 8
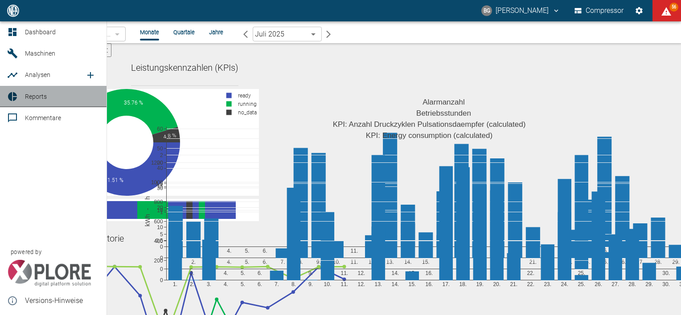
click at [14, 94] on icon at bounding box center [12, 96] width 9 height 9
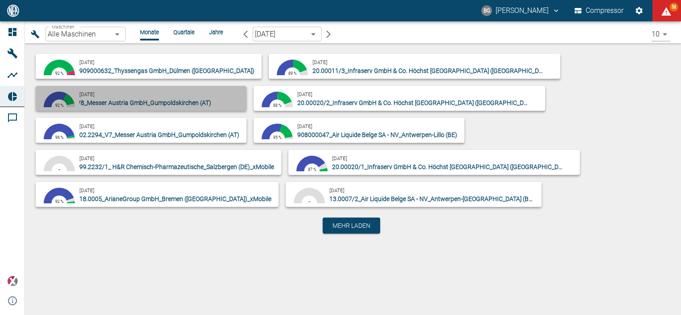
click at [211, 99] on span "04.2115_V8_Messer Austria GmbH_Gumpoldskirchen (AT)" at bounding box center [131, 102] width 160 height 7
type input "62df7942-7815-4ccf-a722-4ba74b721732"
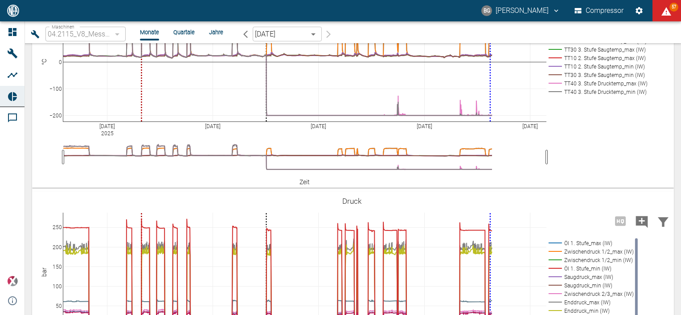
scroll to position [592, 0]
